Goal: Task Accomplishment & Management: Use online tool/utility

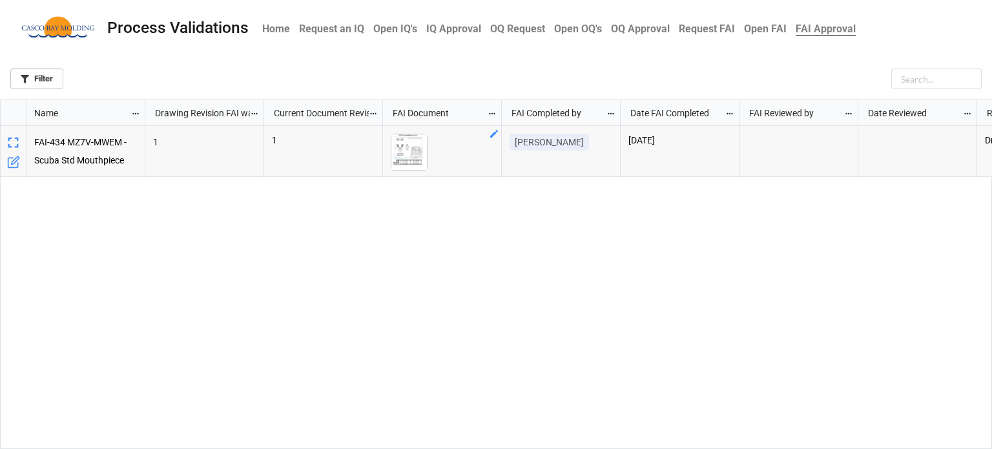
scroll to position [342, 984]
click at [396, 152] on img "grid" at bounding box center [409, 152] width 36 height 36
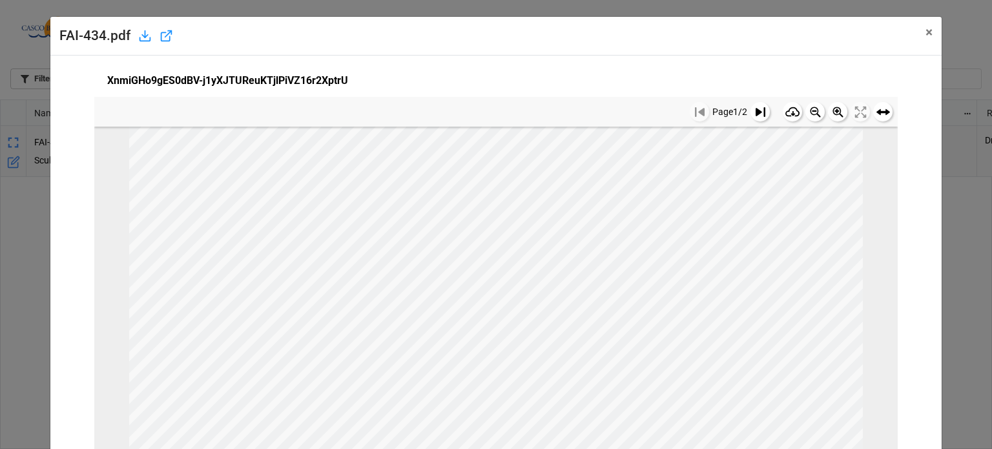
scroll to position [0, 0]
click at [755, 110] on icon at bounding box center [760, 112] width 10 height 10
click at [925, 31] on span "×" at bounding box center [928, 32] width 7 height 15
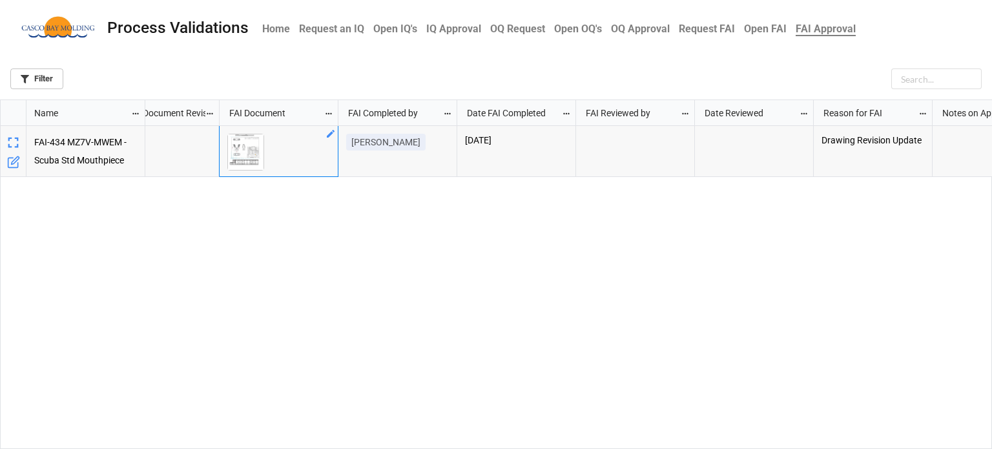
scroll to position [0, 0]
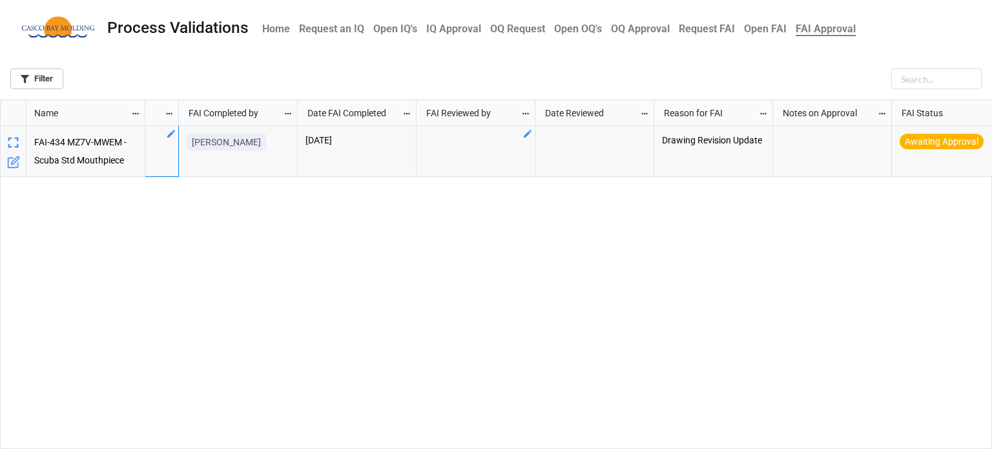
click at [509, 136] on div "grid" at bounding box center [475, 151] width 119 height 51
click at [527, 134] on icon "grid" at bounding box center [528, 134] width 8 height 8
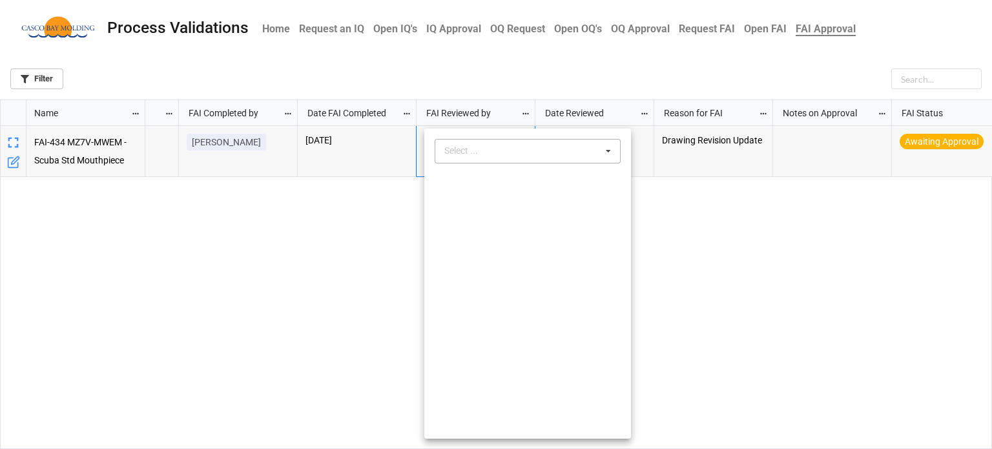
click at [471, 153] on div "Select ..." at bounding box center [469, 150] width 56 height 15
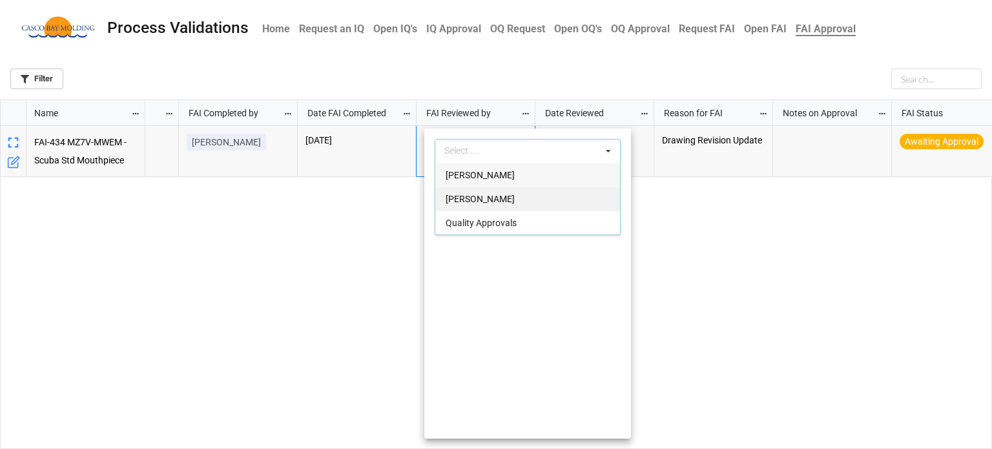
click at [484, 196] on span "[PERSON_NAME]" at bounding box center [479, 199] width 69 height 10
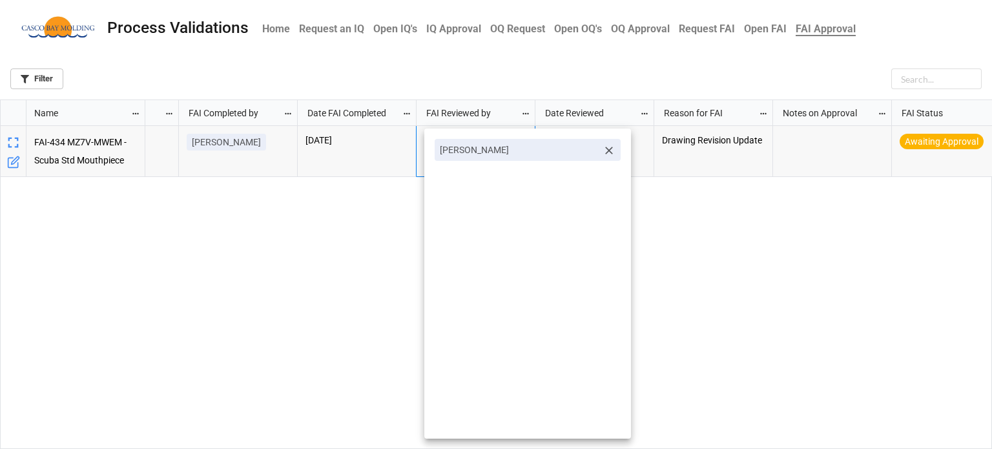
click at [394, 218] on div at bounding box center [496, 224] width 992 height 449
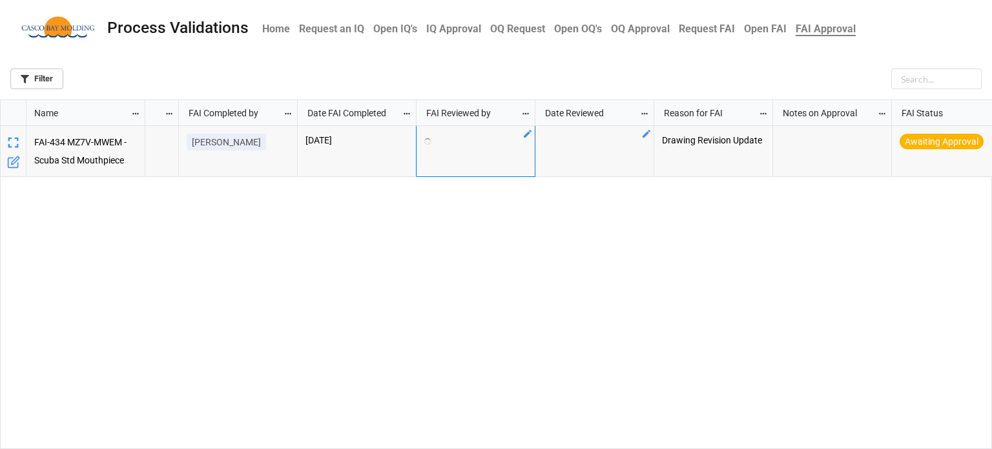
click at [649, 128] on link "grid" at bounding box center [646, 133] width 10 height 10
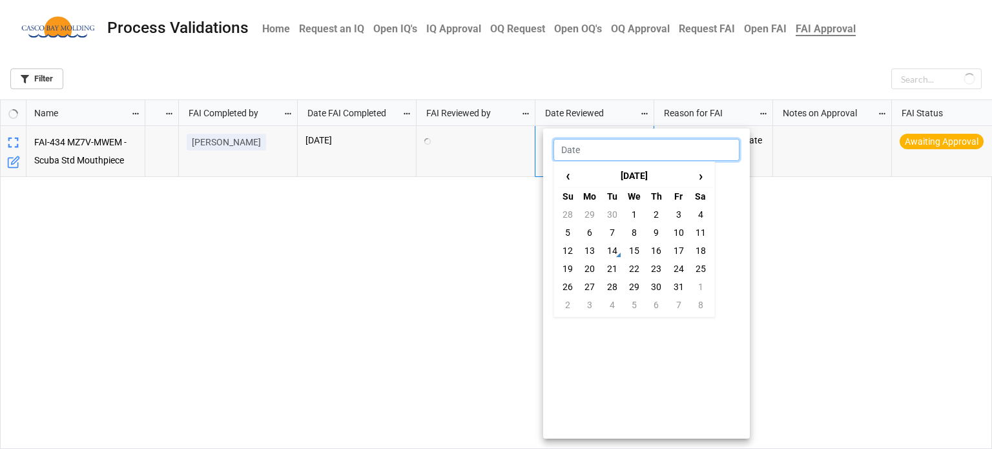
click at [588, 152] on input "text" at bounding box center [646, 150] width 186 height 22
click at [613, 247] on td "14" at bounding box center [612, 250] width 22 height 18
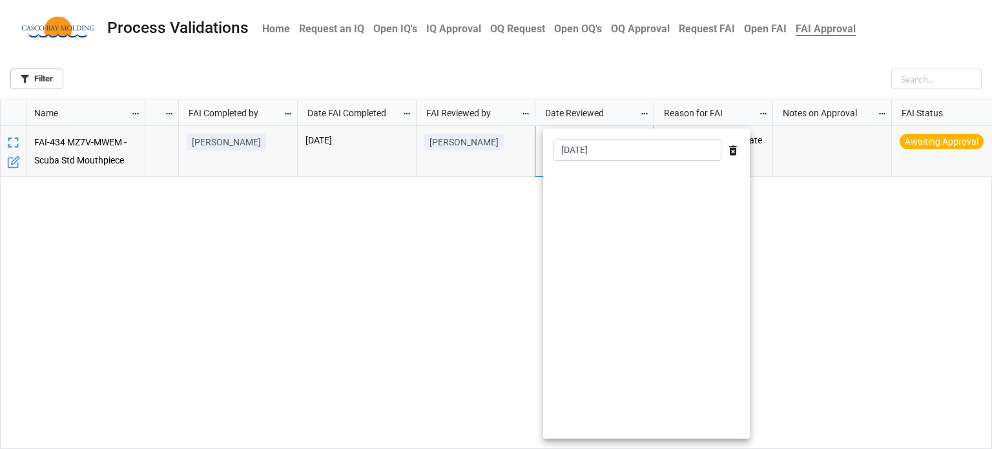
type input "[DATE]"
click at [813, 295] on div at bounding box center [496, 224] width 992 height 449
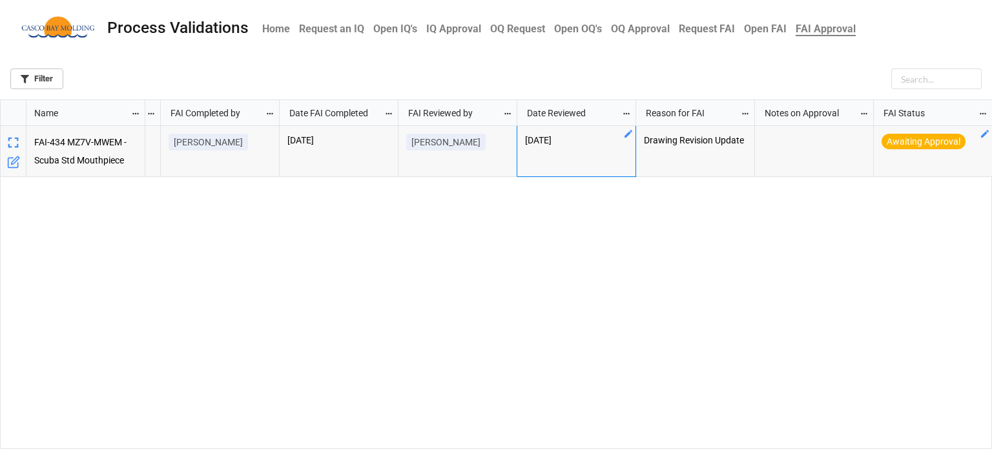
click at [987, 135] on icon "grid" at bounding box center [984, 133] width 10 height 10
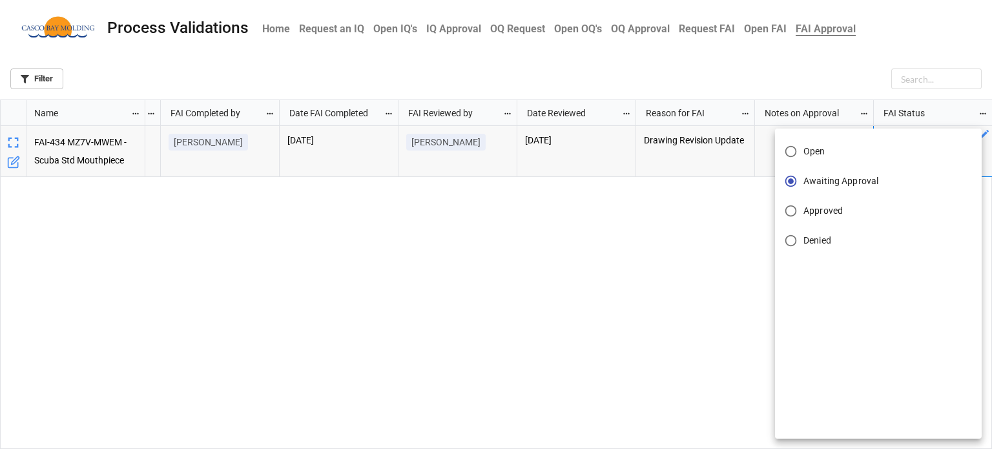
click at [807, 211] on span "Approved" at bounding box center [822, 211] width 39 height 14
click at [803, 211] on input "Approved" at bounding box center [790, 210] width 25 height 25
